Goal: Navigation & Orientation: Find specific page/section

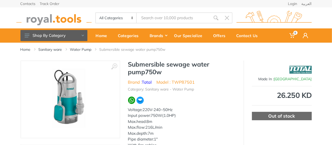
click at [39, 20] on img at bounding box center [53, 18] width 75 height 14
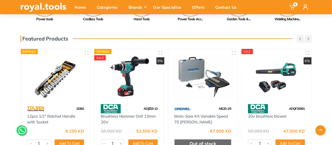
scroll to position [157, 0]
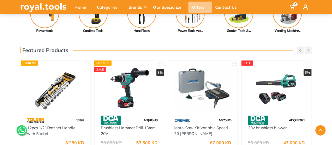
click at [197, 7] on div "Offers" at bounding box center [199, 7] width 23 height 11
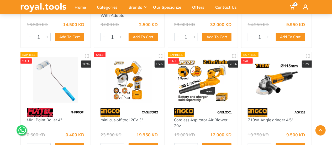
scroll to position [12027, 0]
